Goal: Transaction & Acquisition: Purchase product/service

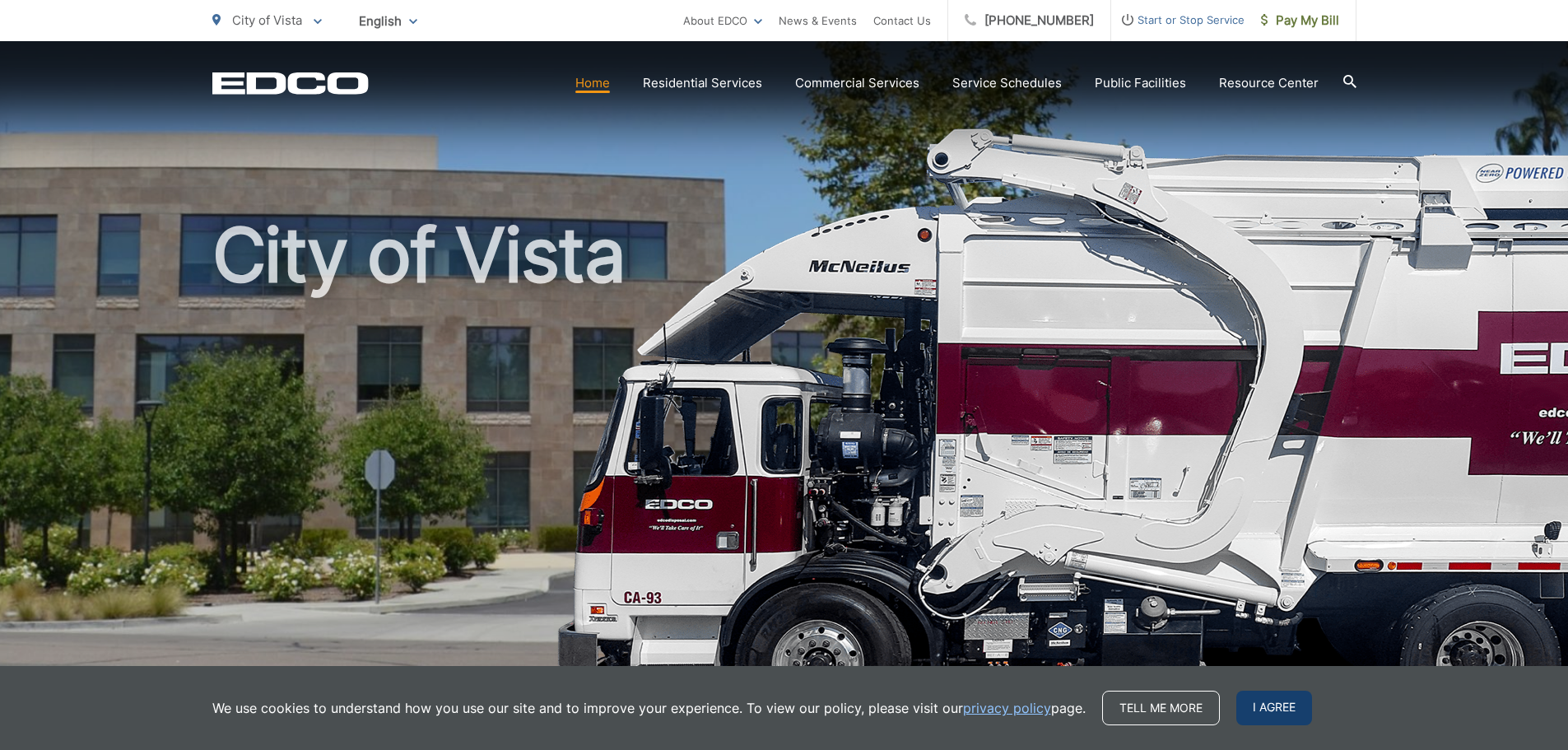
click at [1283, 705] on span "I agree" at bounding box center [1273, 707] width 76 height 35
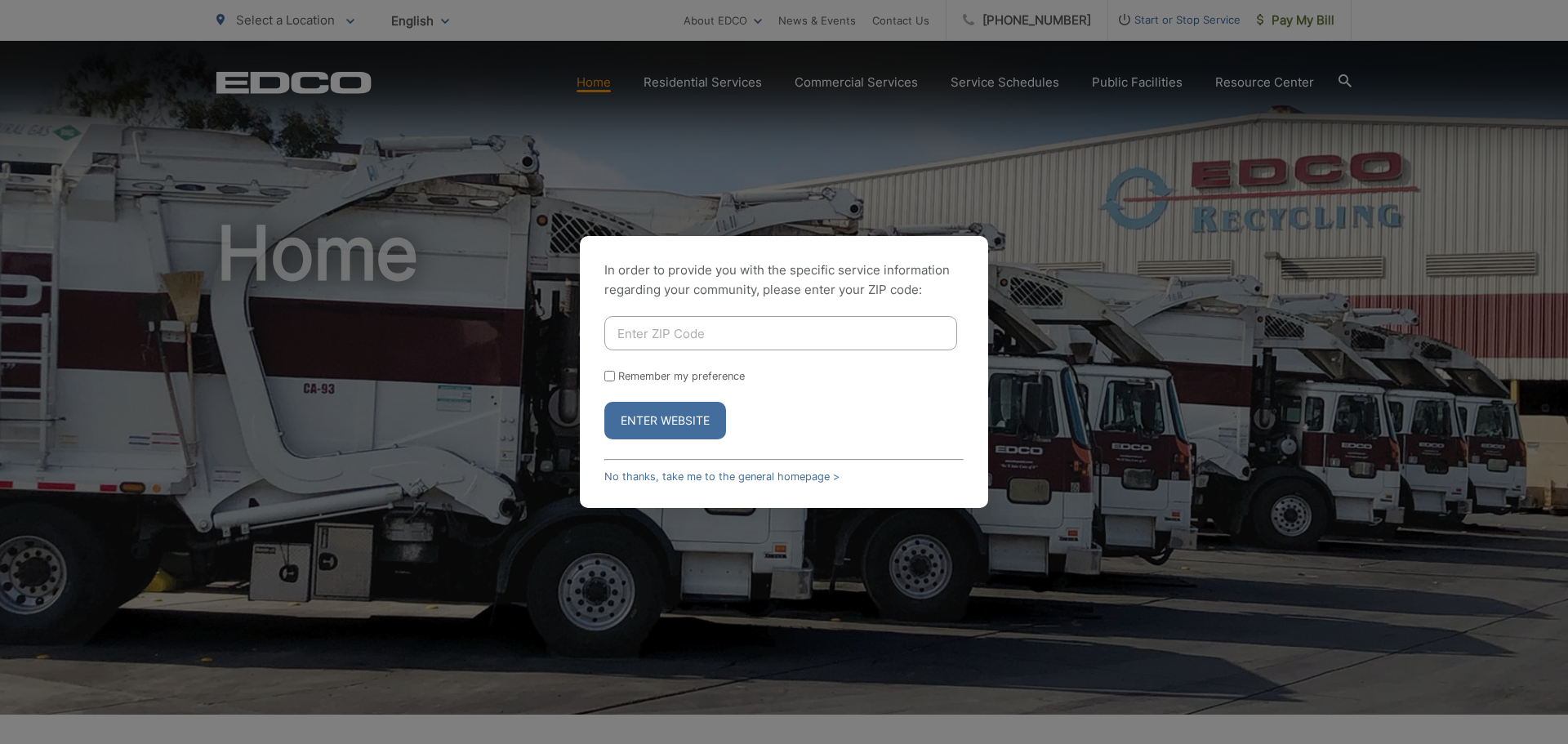
click at [640, 332] on input "Enter ZIP Code" at bounding box center [781, 333] width 353 height 35
type input "92083"
click at [605, 402] on button "Enter Website" at bounding box center [665, 421] width 122 height 38
click at [685, 323] on input "Enter ZIP Code" at bounding box center [781, 333] width 353 height 35
type input "92084"
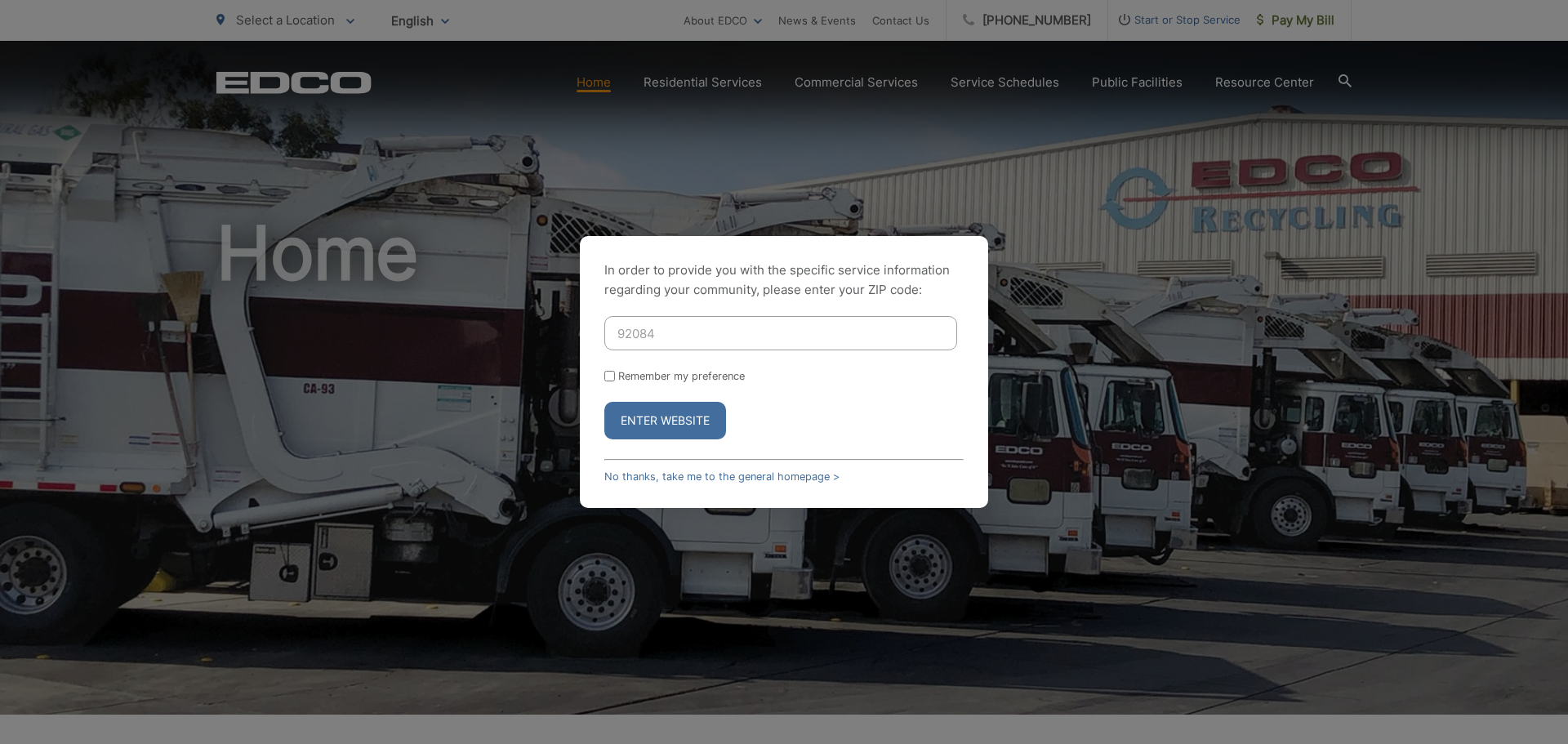
click at [605, 402] on button "Enter Website" at bounding box center [665, 421] width 122 height 38
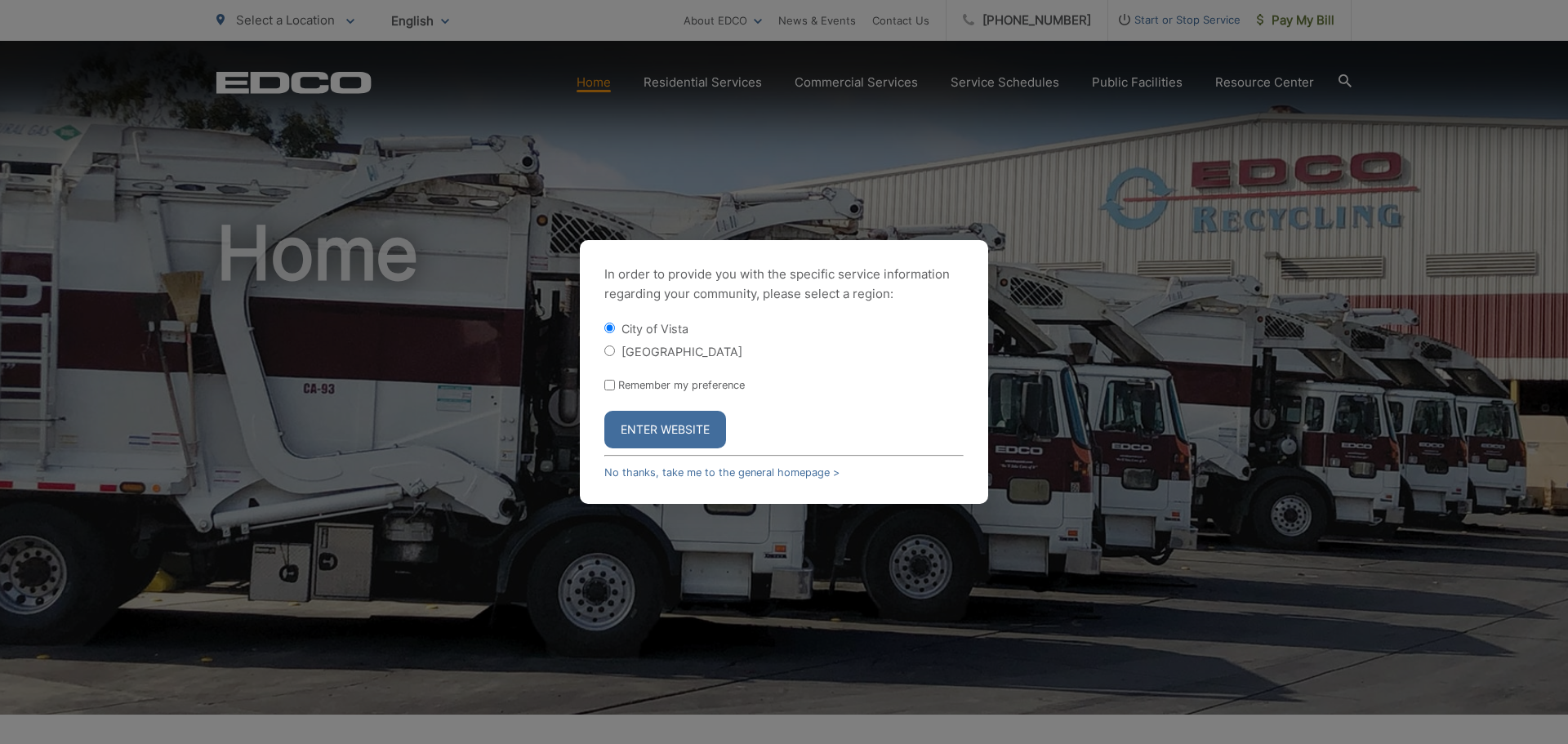
click at [664, 431] on button "Enter Website" at bounding box center [665, 430] width 122 height 38
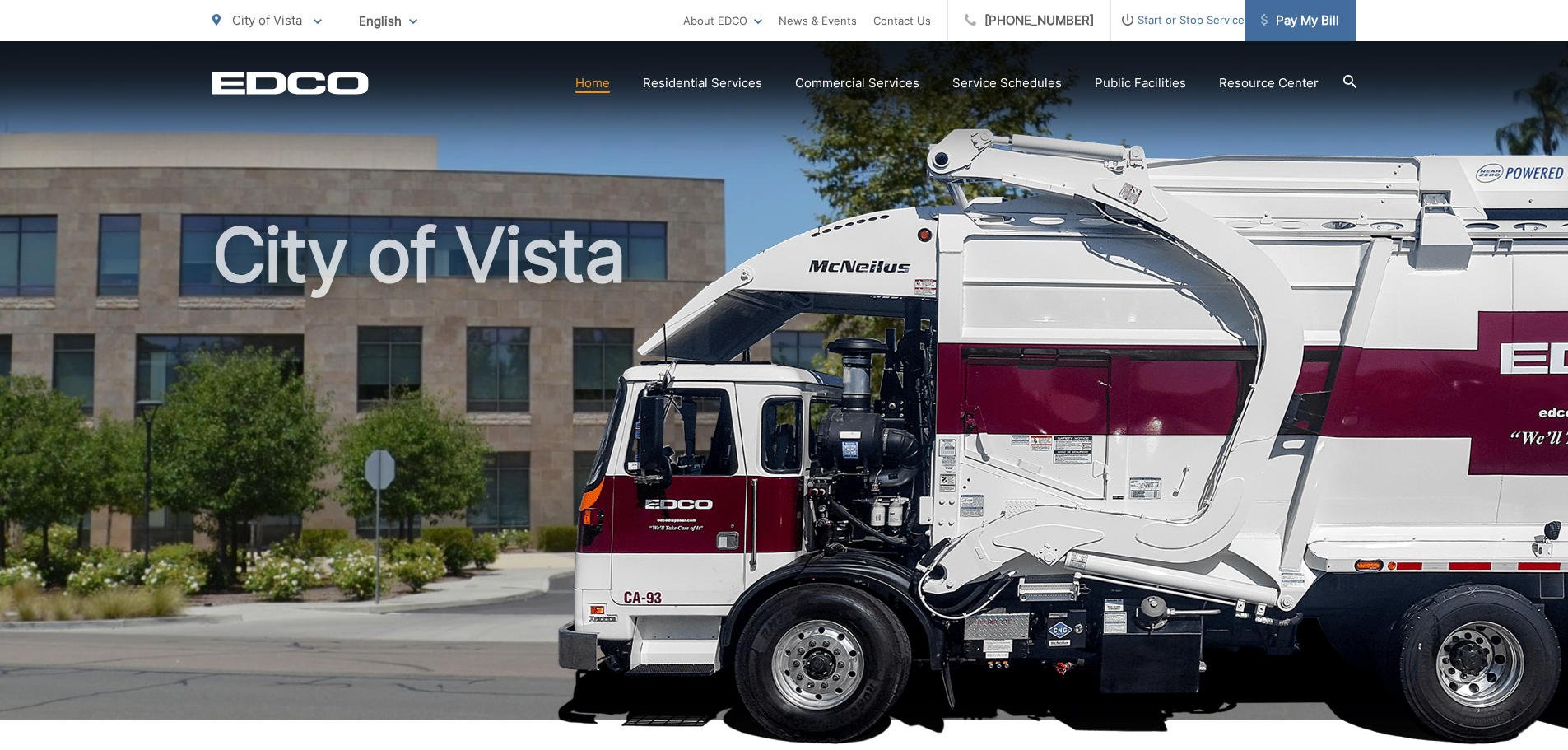
click at [1316, 28] on span "Pay My Bill" at bounding box center [1299, 21] width 79 height 20
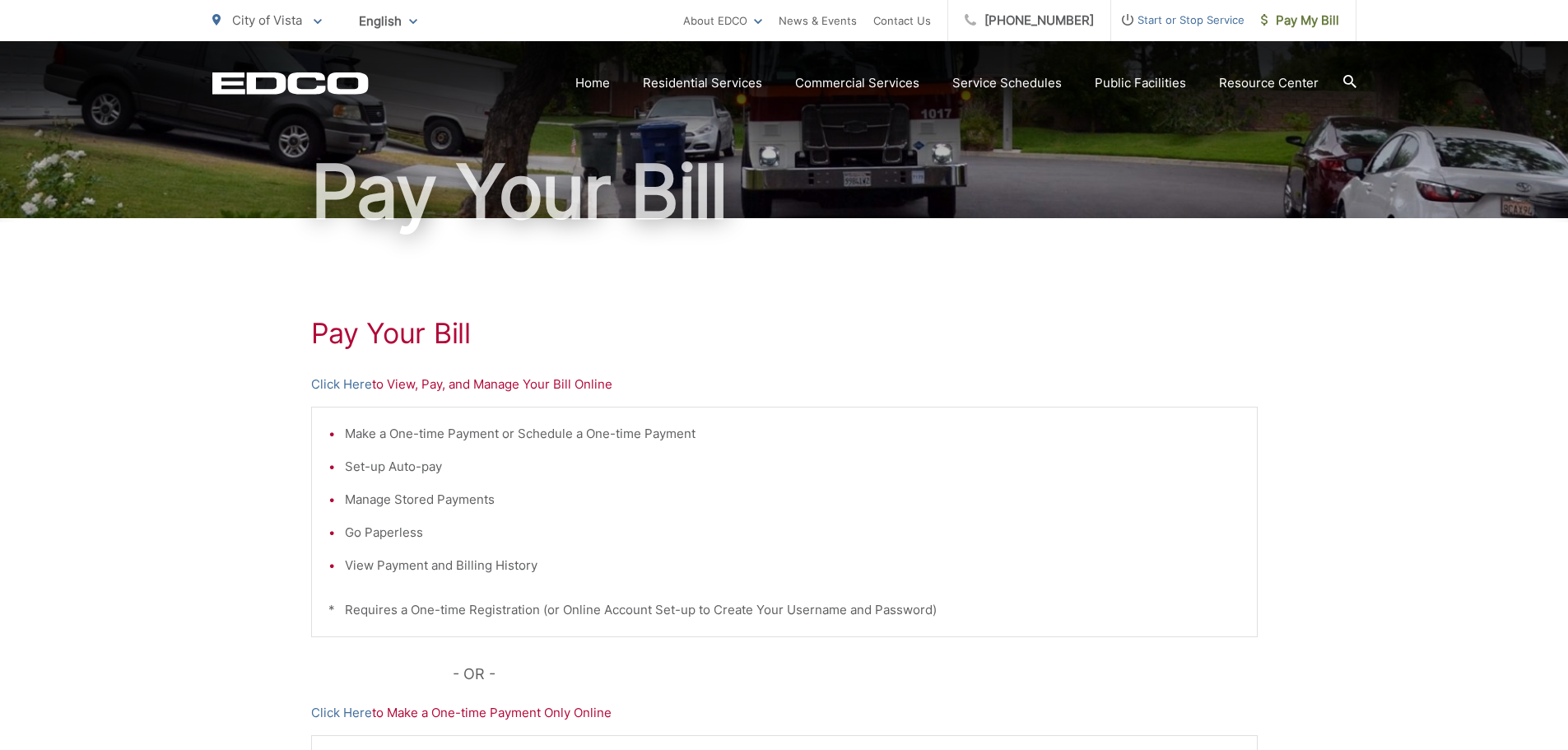
scroll to position [247, 0]
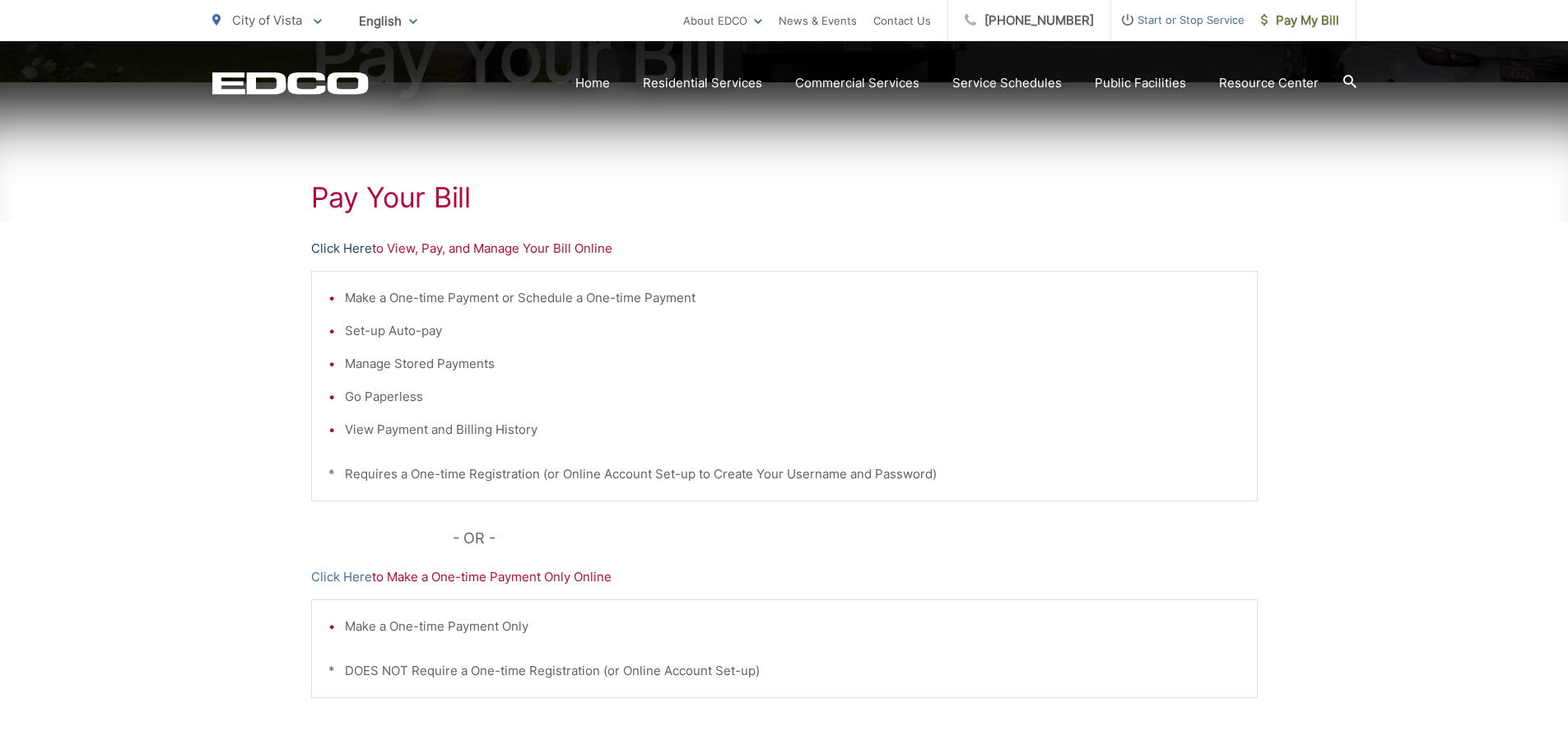
click at [337, 245] on link "Click Here" at bounding box center [340, 249] width 61 height 20
